Goal: Information Seeking & Learning: Find specific fact

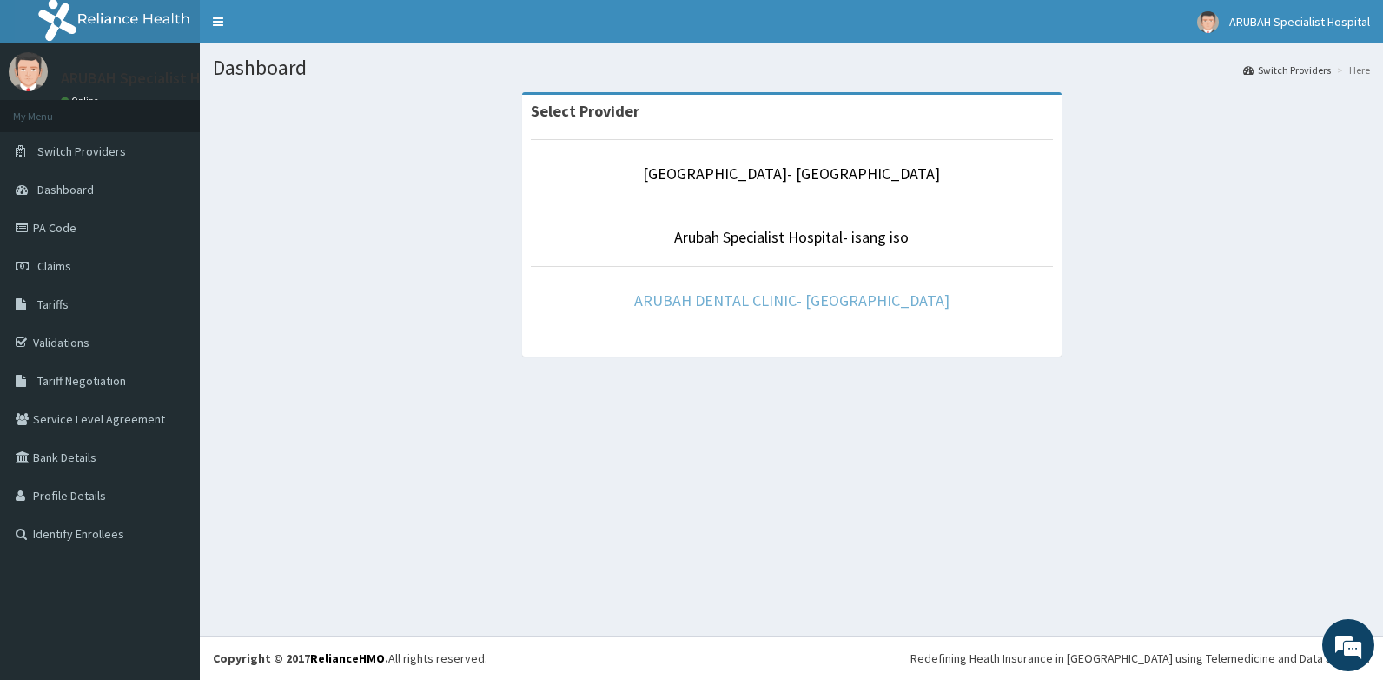
click at [741, 302] on link "ARUBAH DENTAL CLINIC- [GEOGRAPHIC_DATA]" at bounding box center [791, 300] width 315 height 20
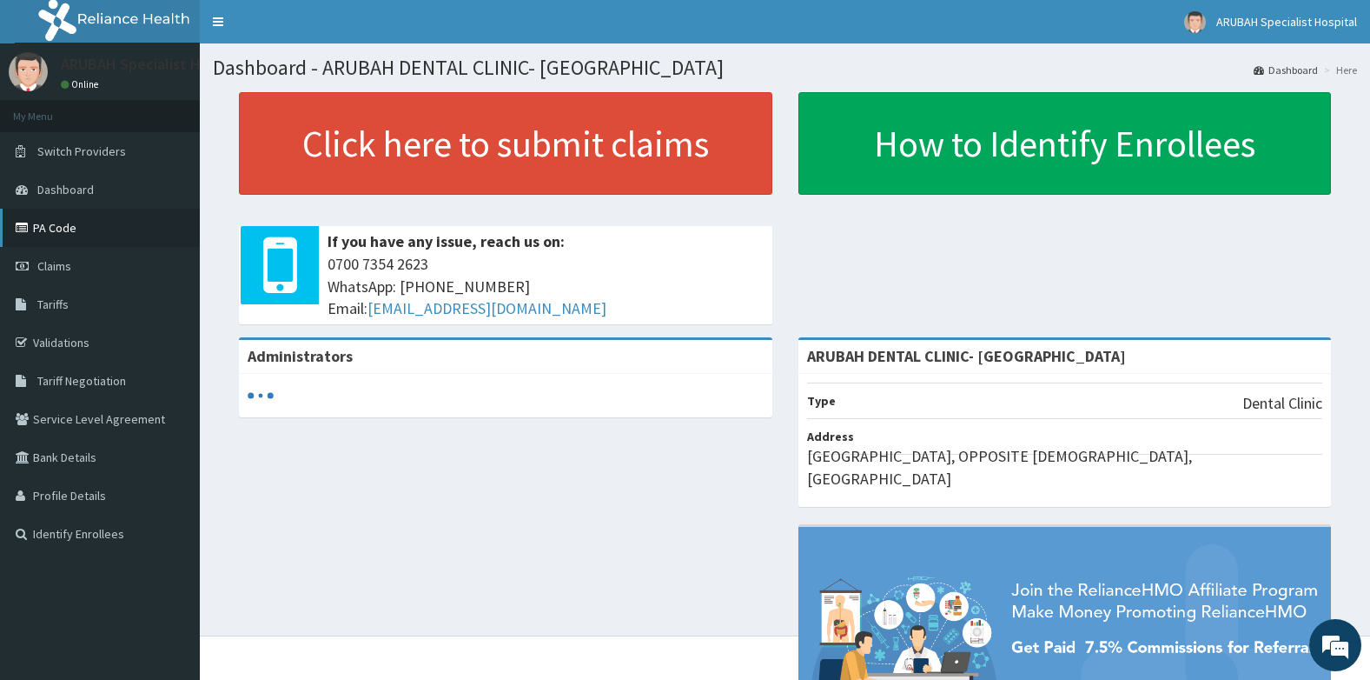
click at [54, 228] on link "PA Code" at bounding box center [100, 228] width 200 height 38
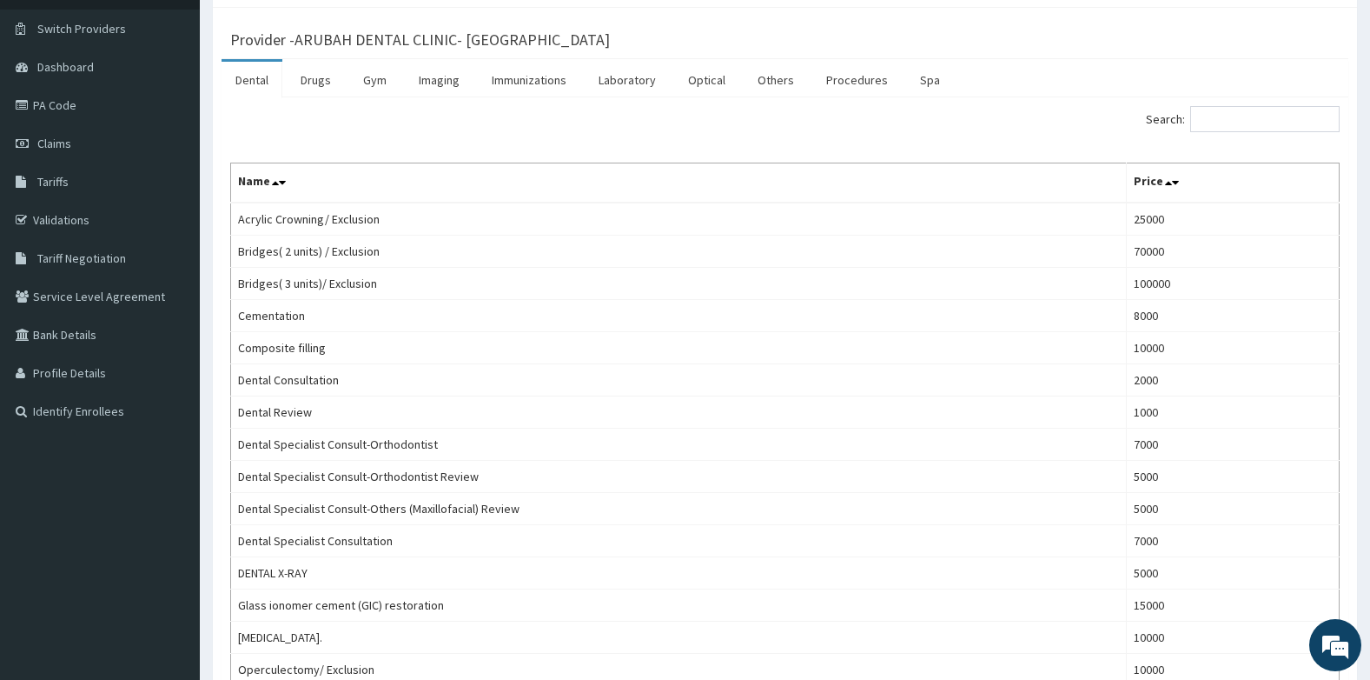
scroll to position [87, 0]
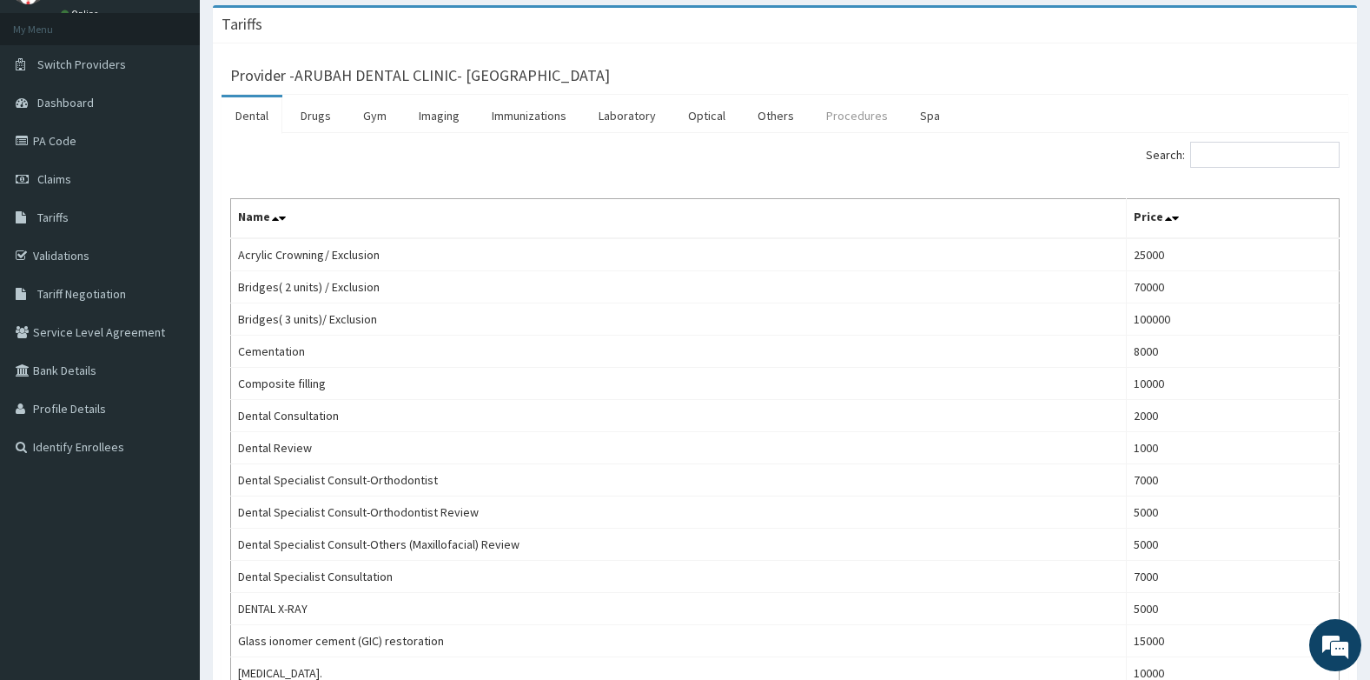
click at [842, 114] on link "Procedures" at bounding box center [858, 115] width 90 height 36
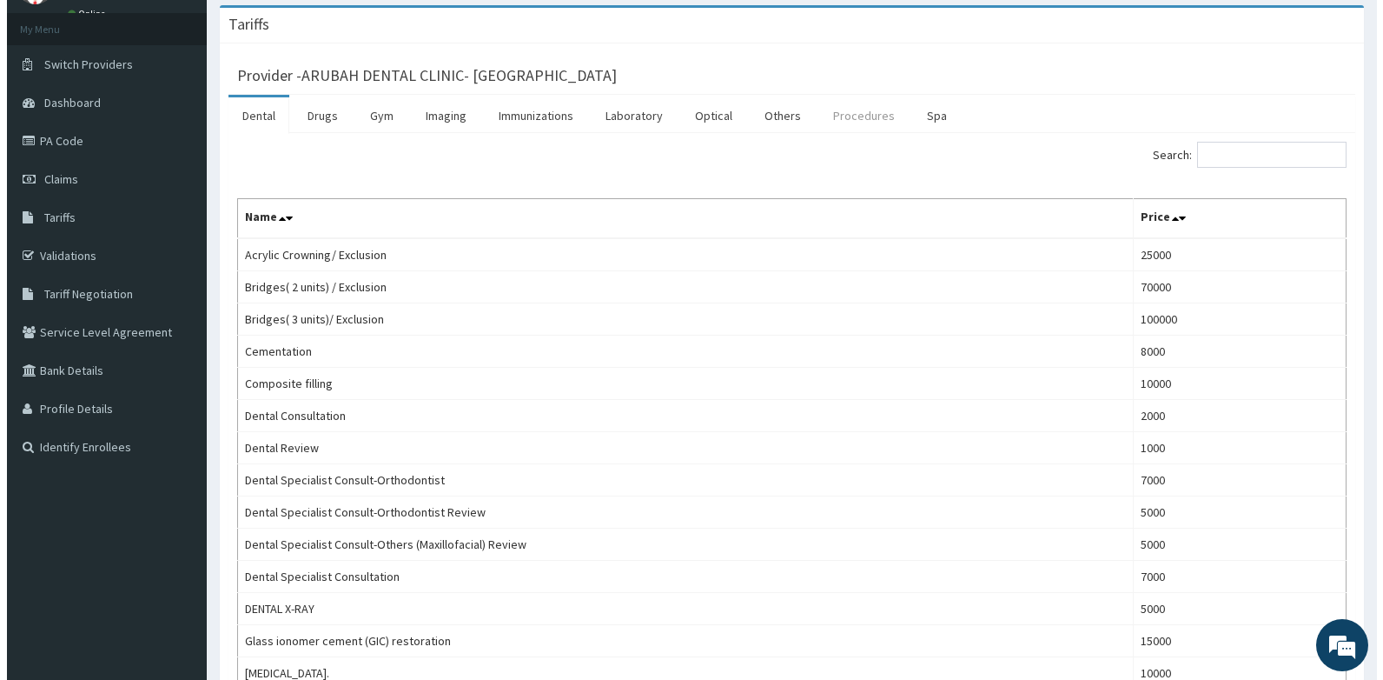
scroll to position [0, 0]
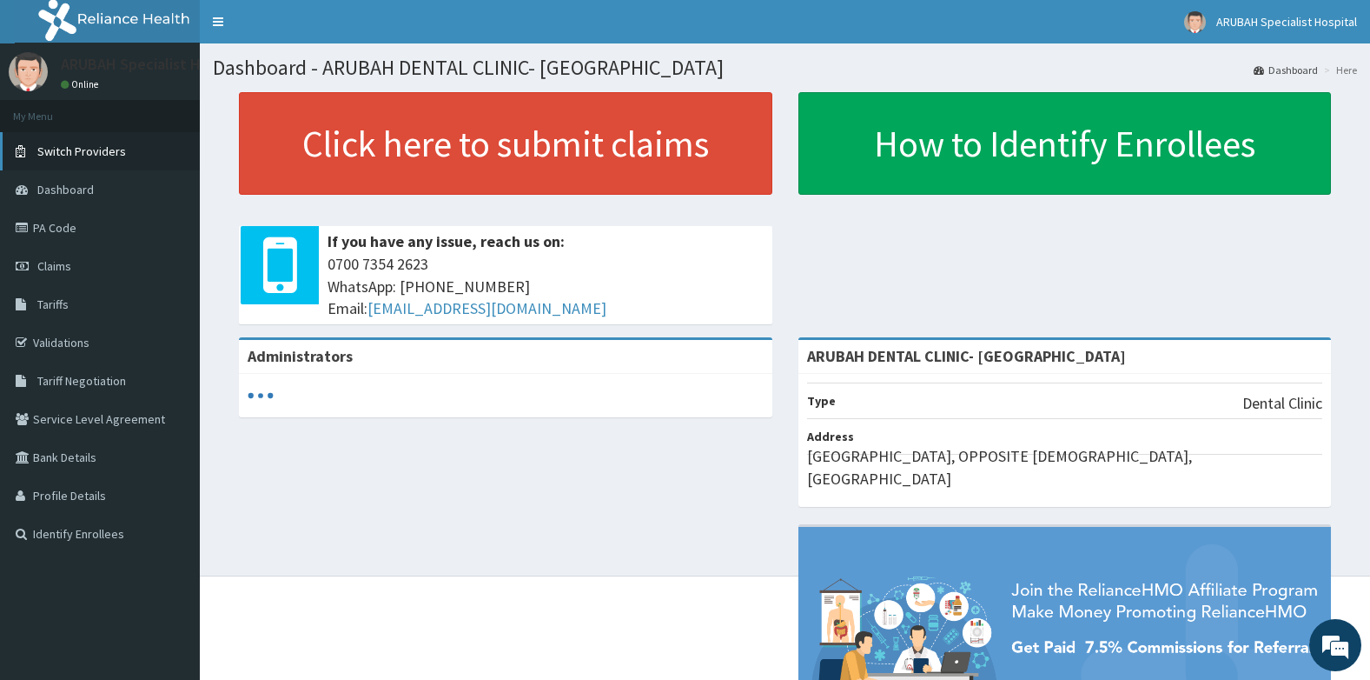
click at [65, 151] on span "Switch Providers" at bounding box center [81, 151] width 89 height 16
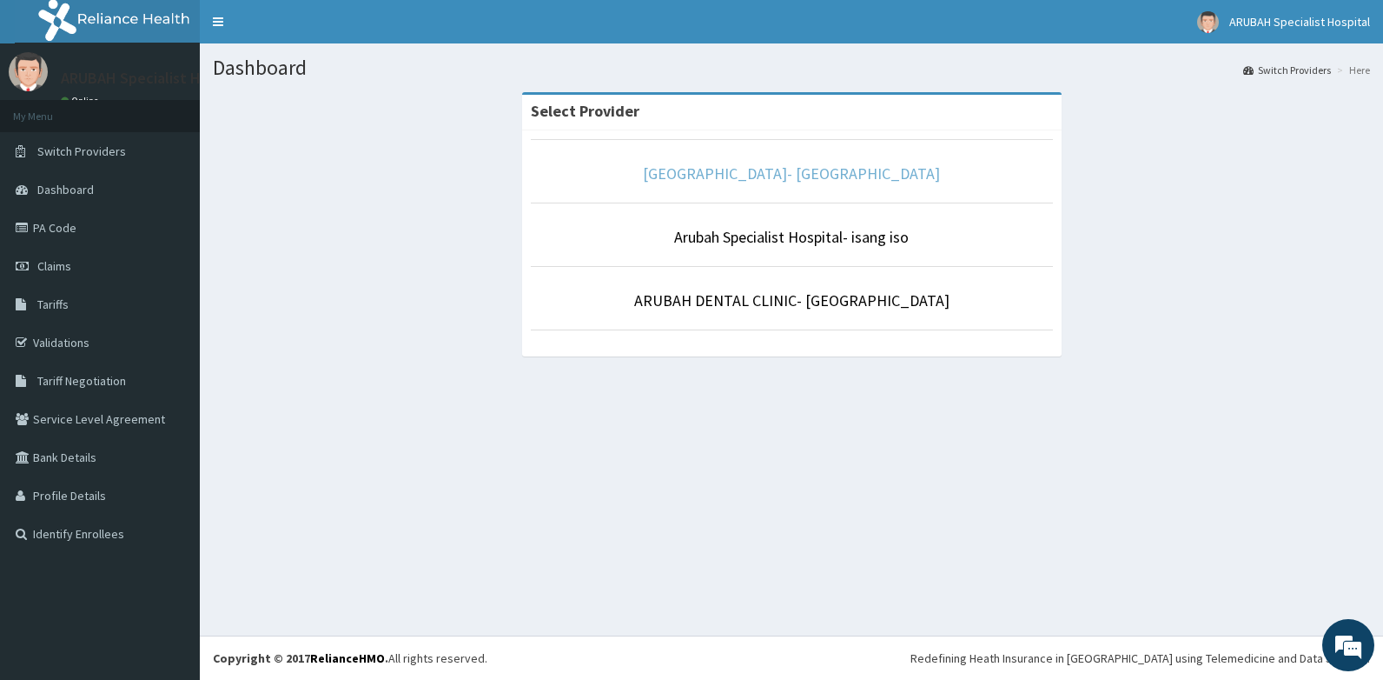
click at [813, 175] on link "[GEOGRAPHIC_DATA]- [GEOGRAPHIC_DATA]" at bounding box center [791, 173] width 297 height 20
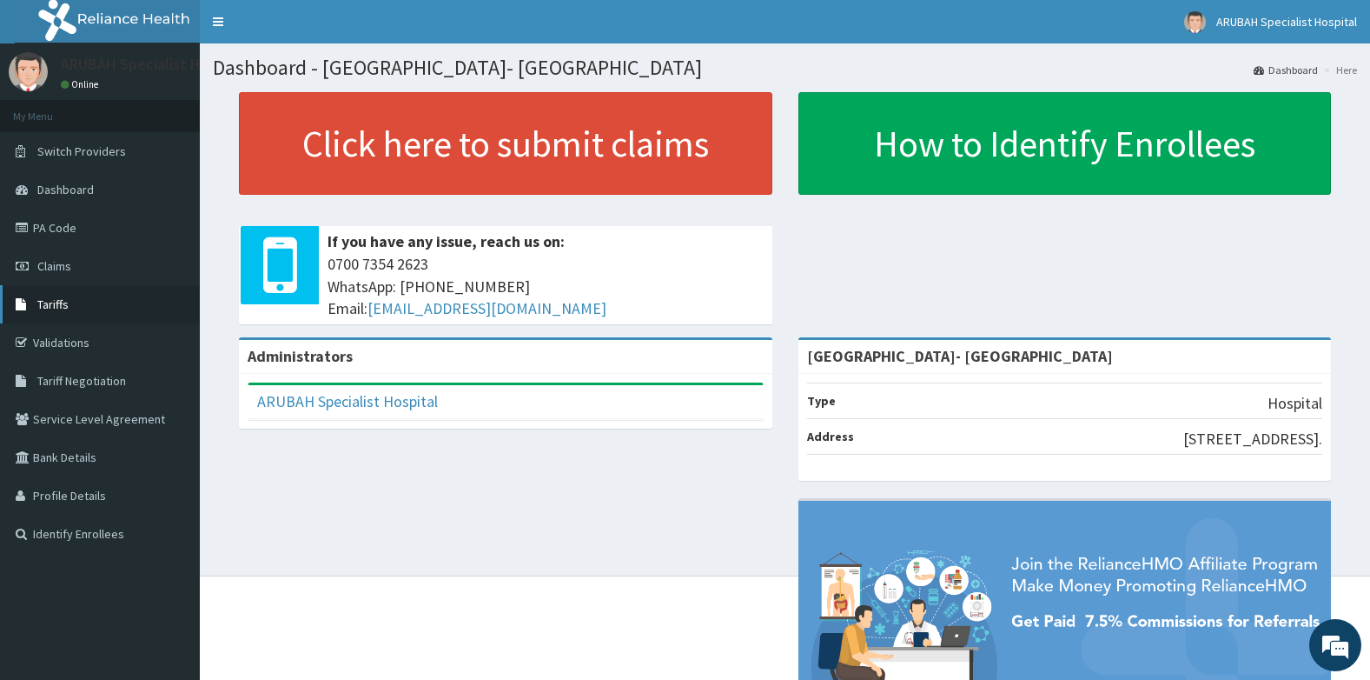
click at [54, 302] on span "Tariffs" at bounding box center [52, 304] width 31 height 16
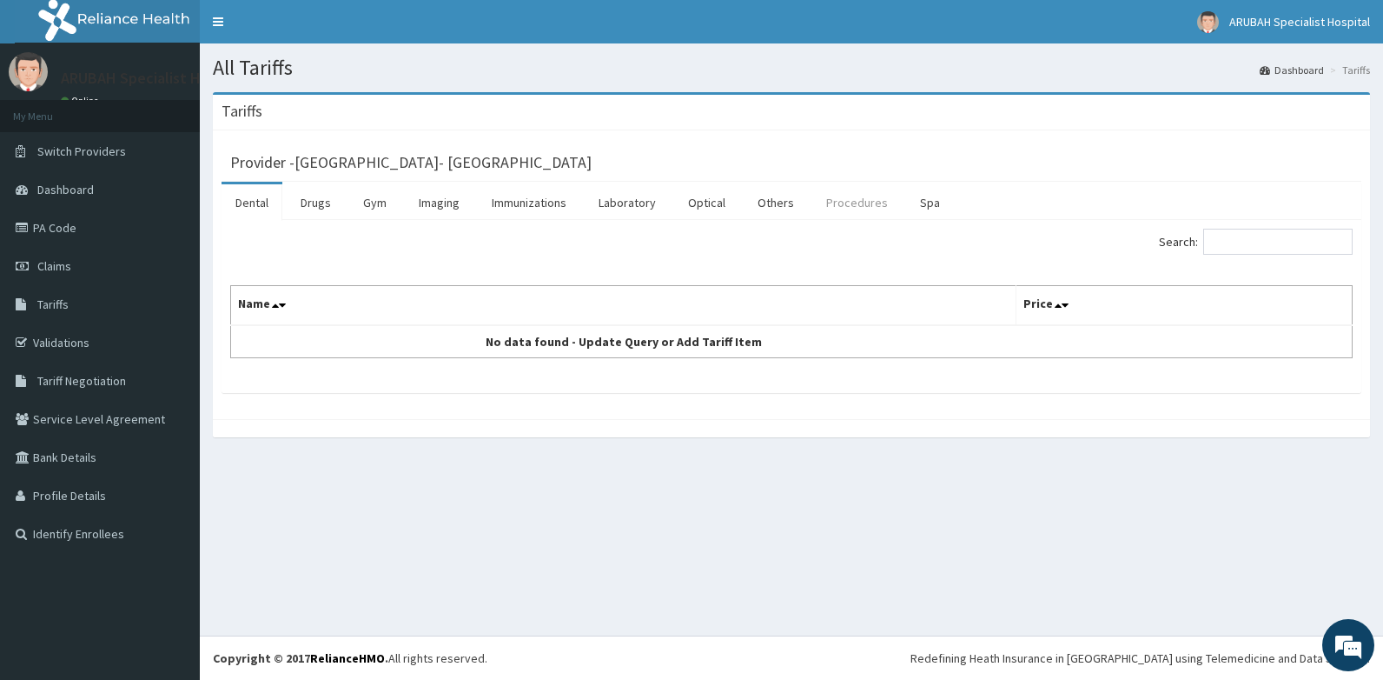
click at [846, 202] on link "Procedures" at bounding box center [858, 202] width 90 height 36
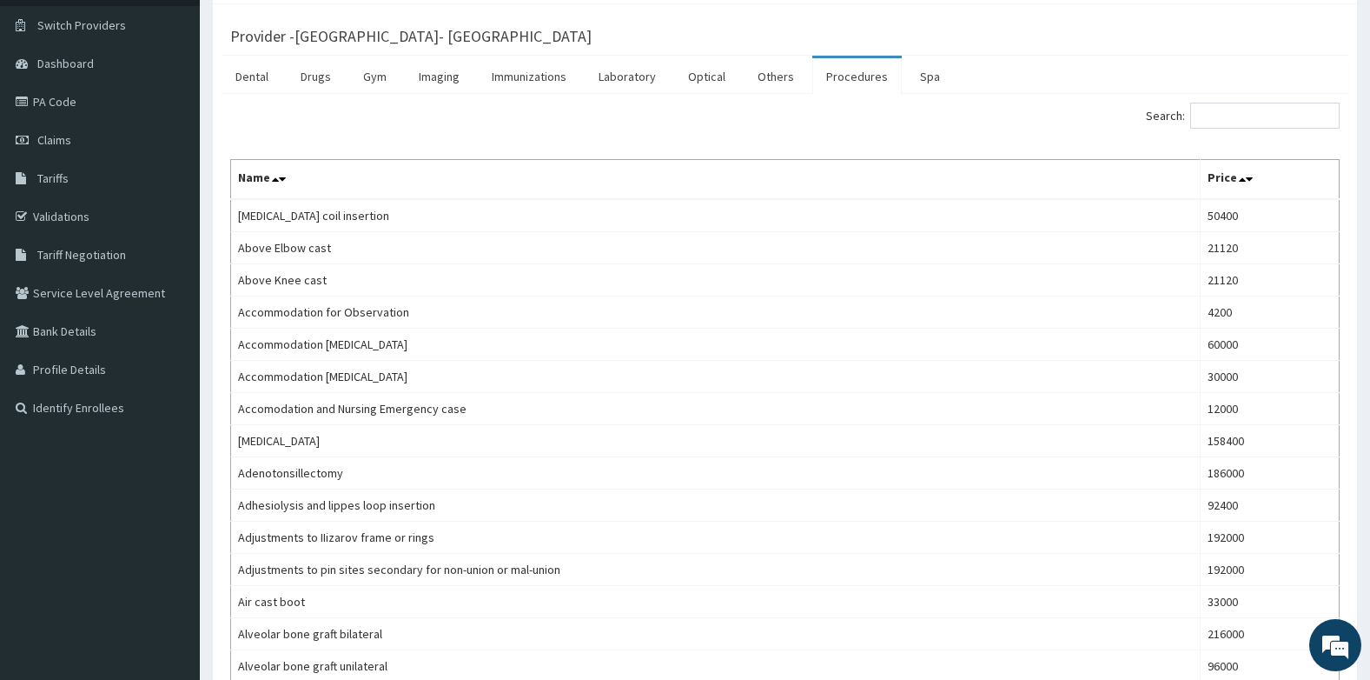
scroll to position [87, 0]
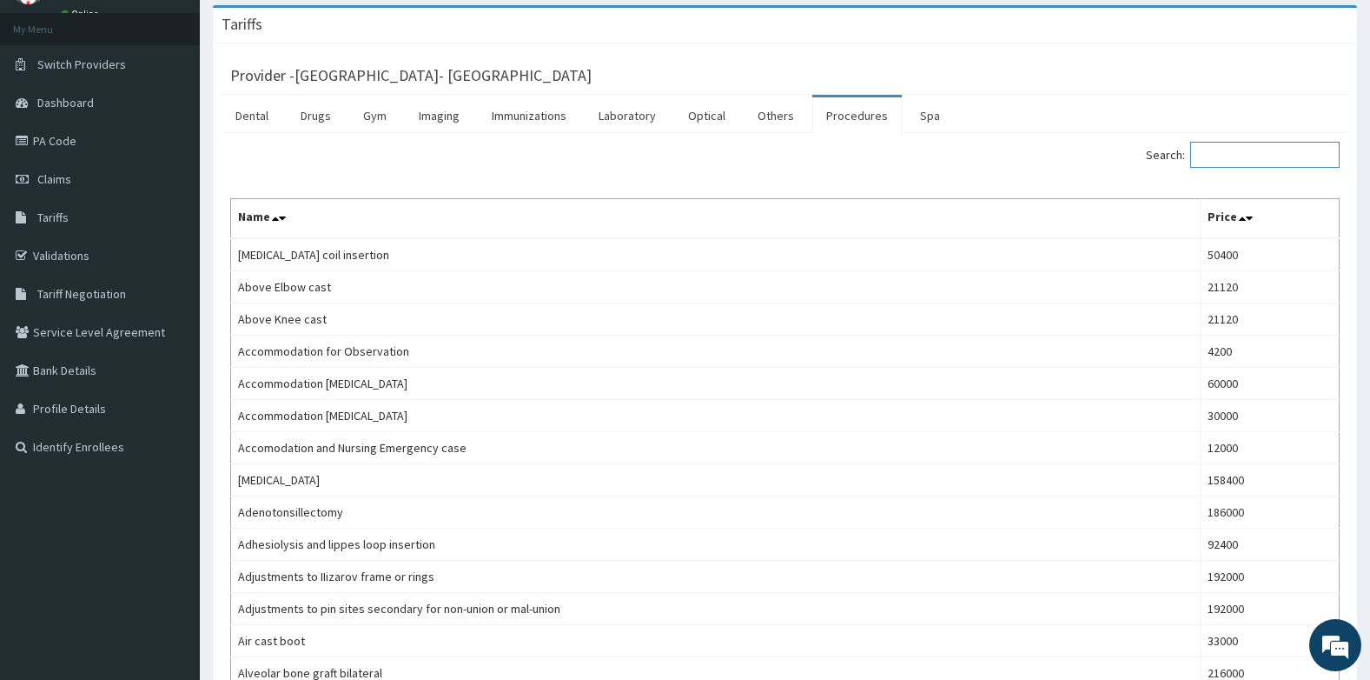
click at [1257, 157] on input "Search:" at bounding box center [1265, 155] width 149 height 26
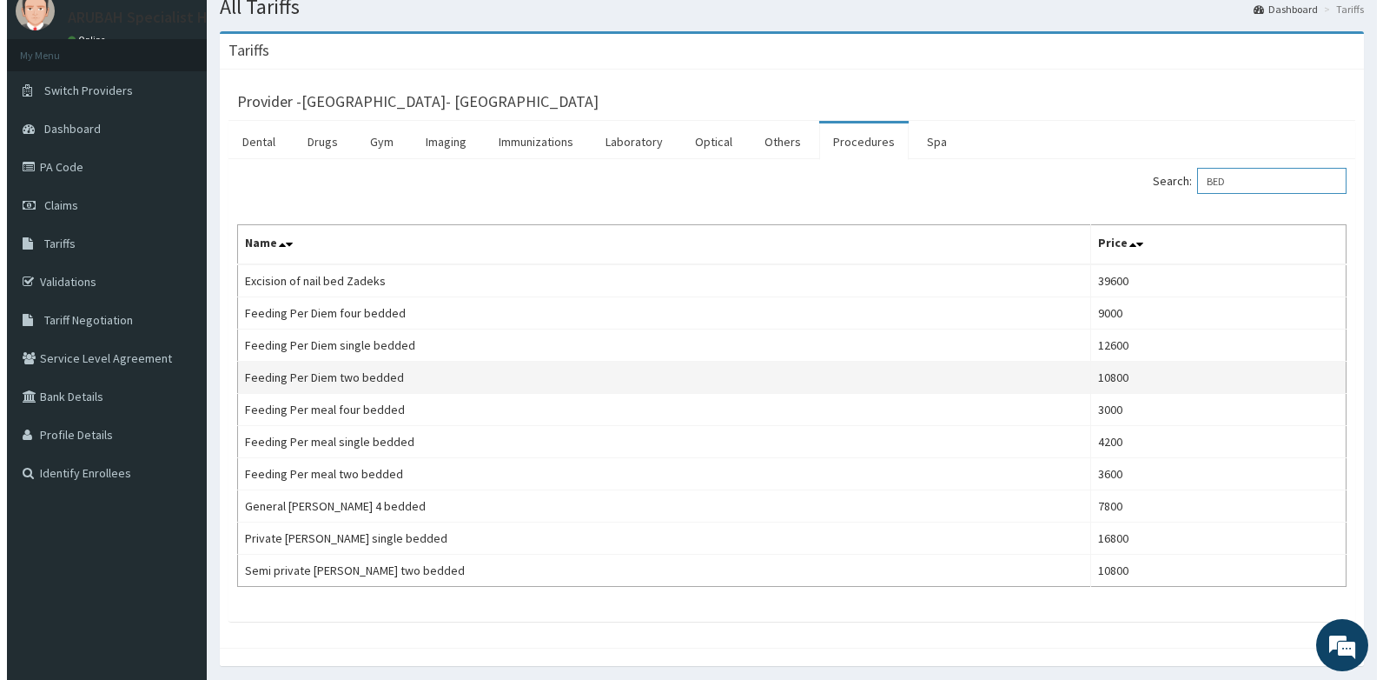
scroll to position [0, 0]
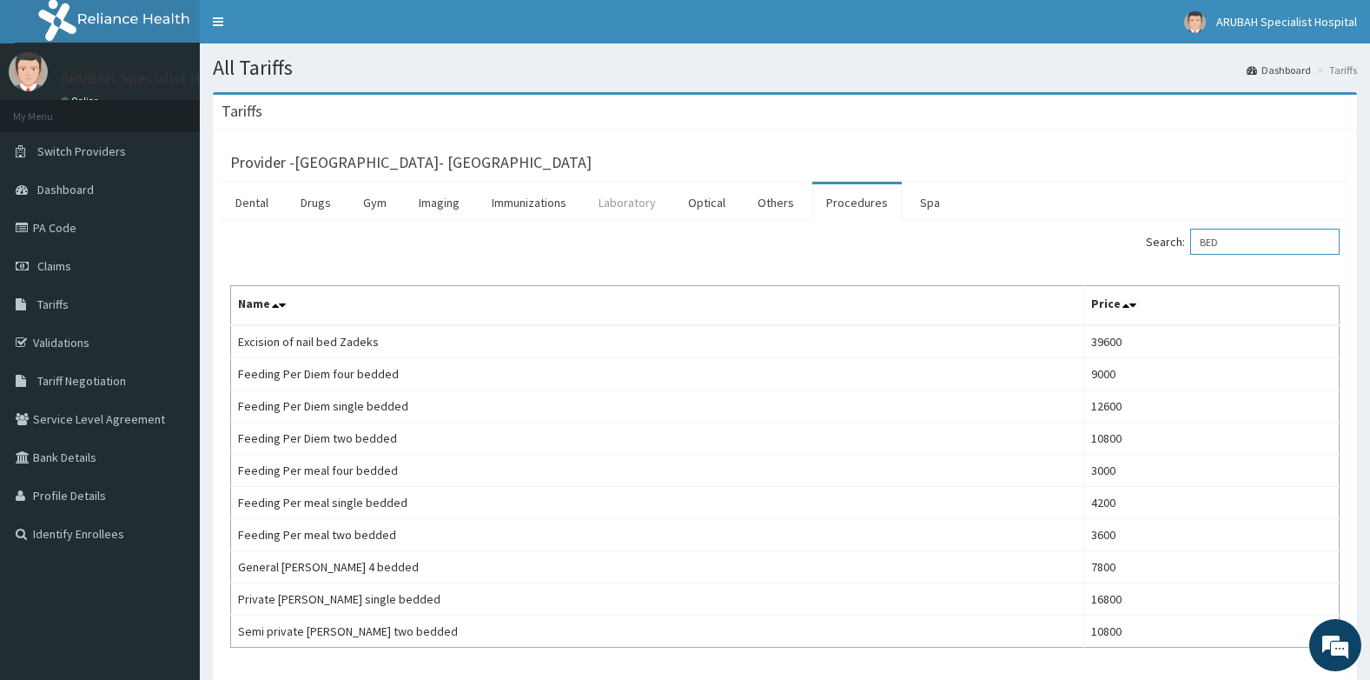
type input "BED"
click at [624, 204] on link "Laboratory" at bounding box center [627, 202] width 85 height 36
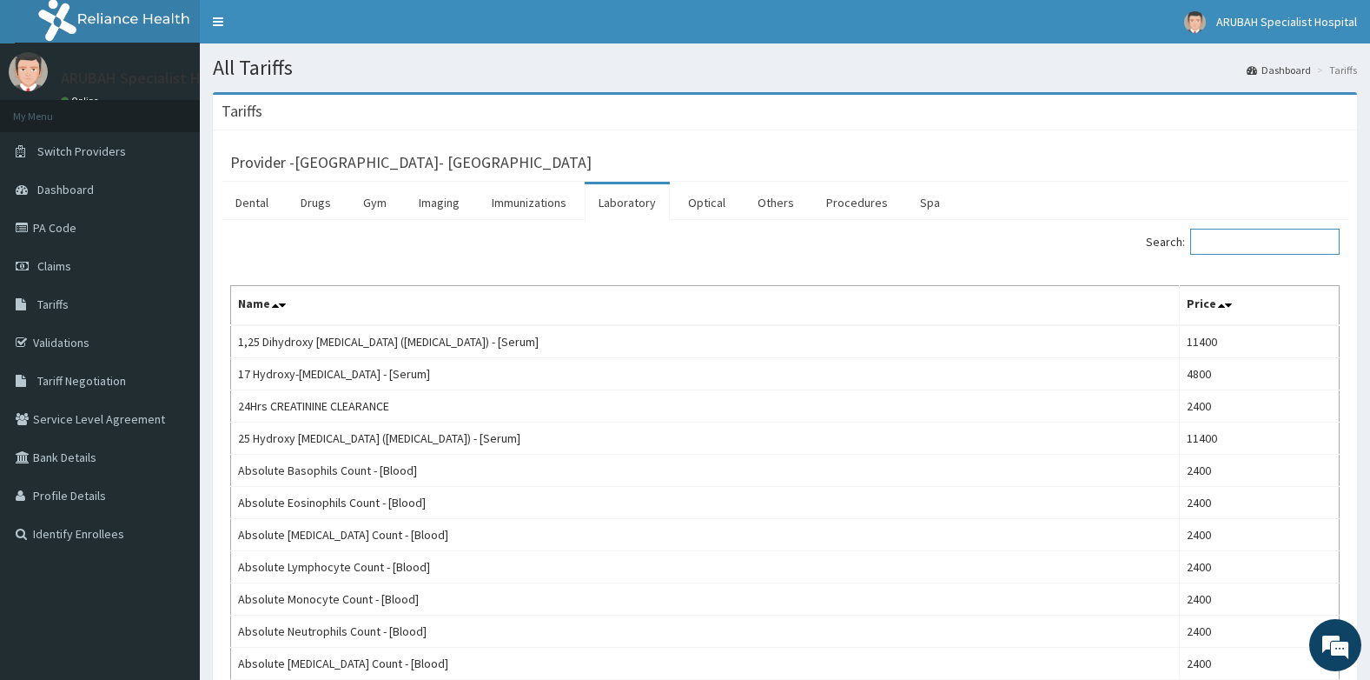
click at [1256, 243] on input "Search:" at bounding box center [1265, 242] width 149 height 26
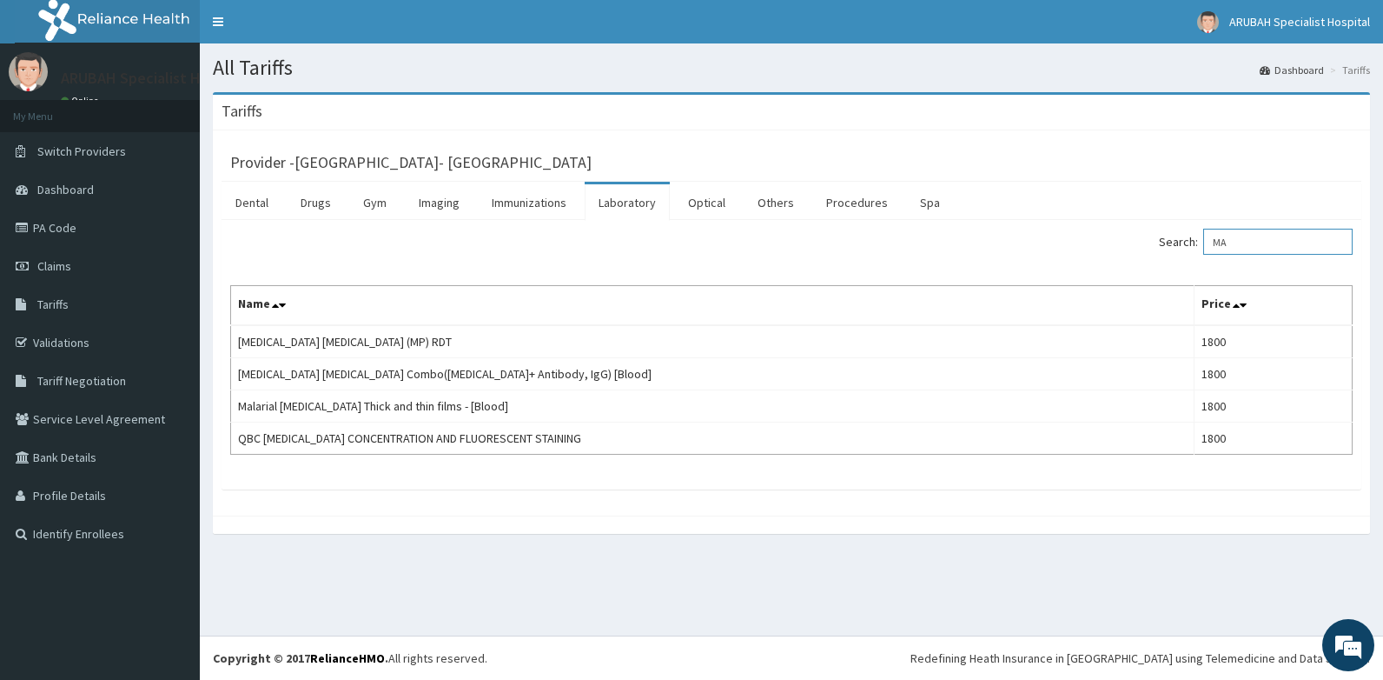
type input "M"
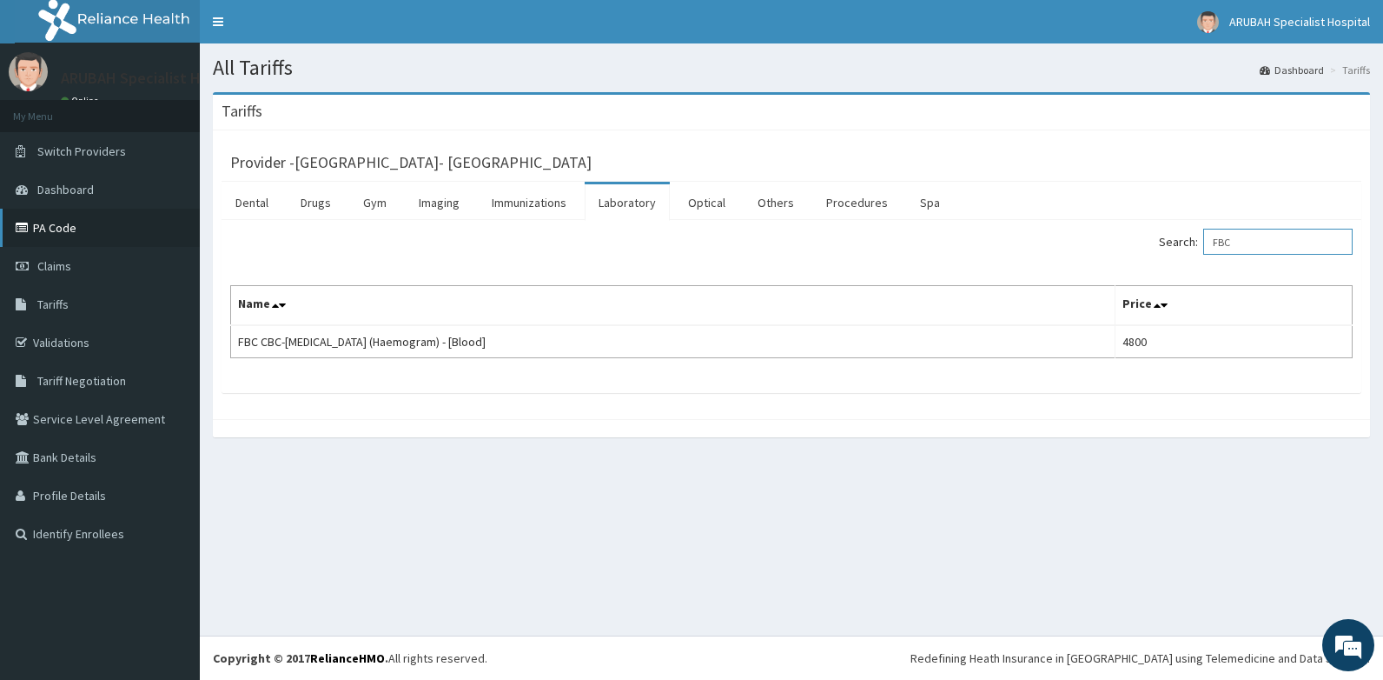
type input "FBC"
click at [58, 225] on link "PA Code" at bounding box center [100, 228] width 200 height 38
